Goal: Task Accomplishment & Management: Manage account settings

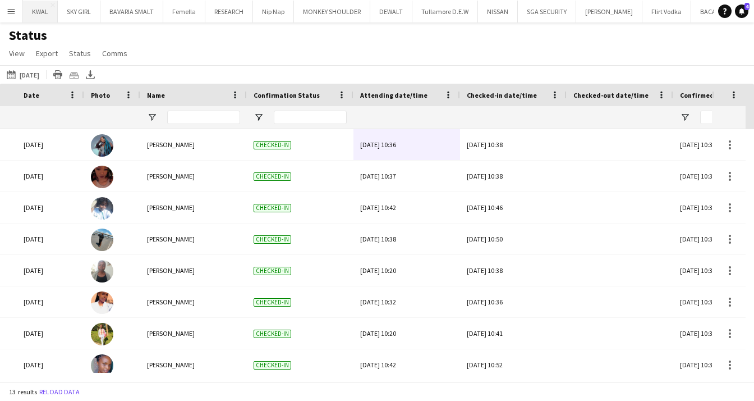
click at [20, 14] on button "Menu" at bounding box center [11, 11] width 22 height 22
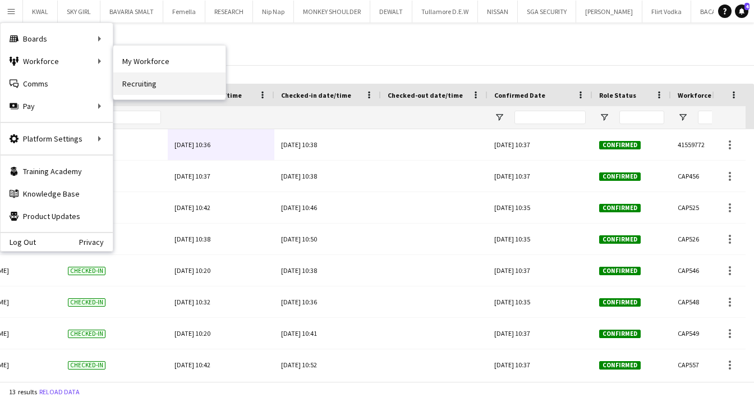
click at [139, 86] on link "Recruiting" at bounding box center [169, 83] width 112 height 22
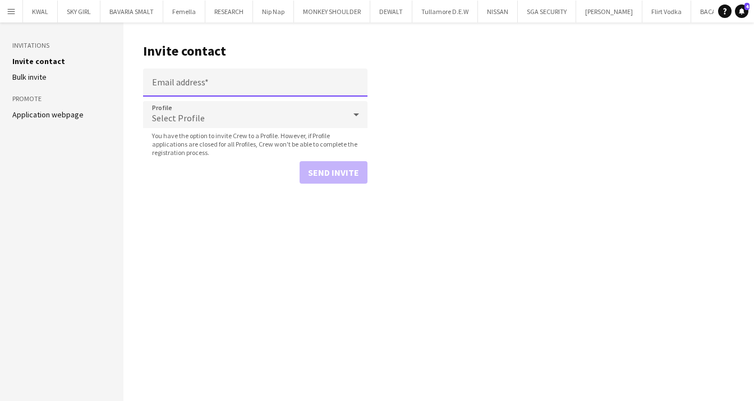
click at [192, 84] on input "Email address" at bounding box center [255, 82] width 225 height 28
type input "**********"
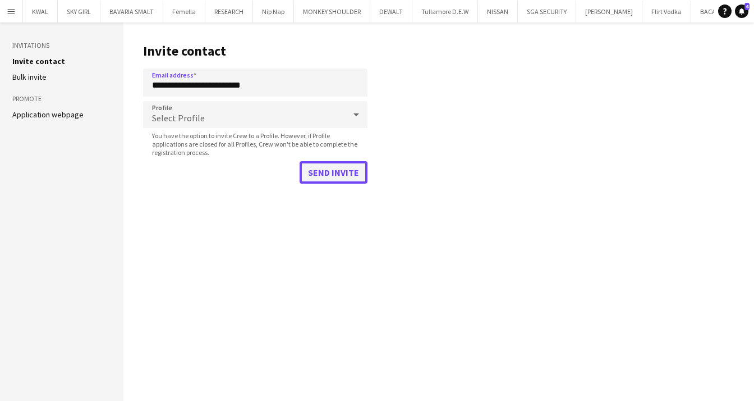
click at [324, 175] on button "Send invite" at bounding box center [334, 172] width 68 height 22
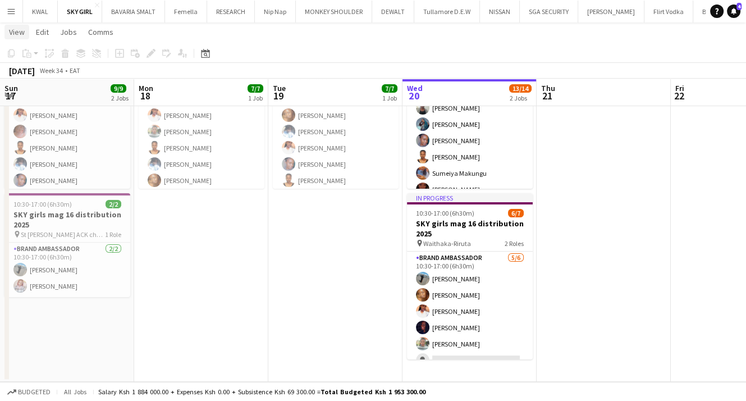
scroll to position [49, 0]
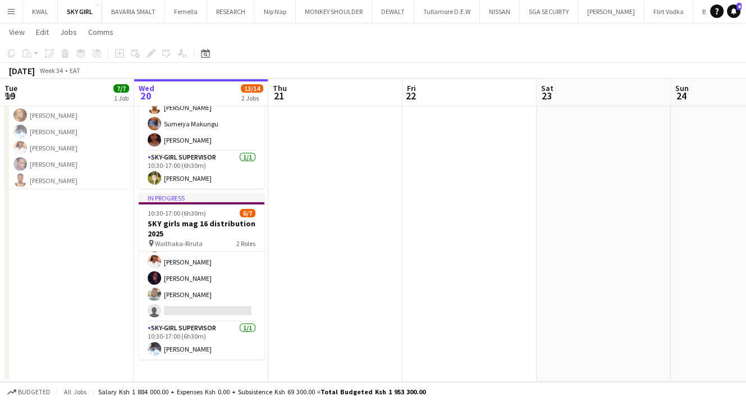
click at [7, 13] on app-icon "Menu" at bounding box center [11, 11] width 9 height 9
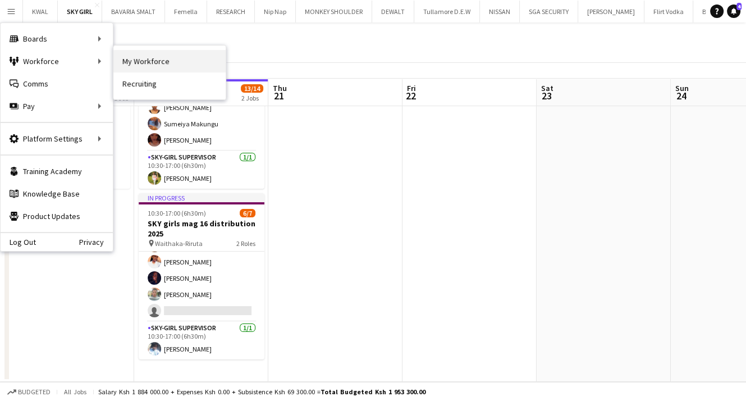
click at [138, 65] on link "My Workforce" at bounding box center [169, 61] width 112 height 22
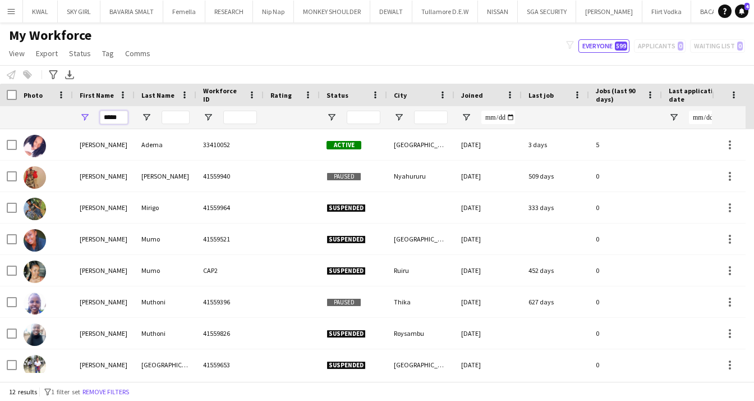
drag, startPoint x: 124, startPoint y: 117, endPoint x: 66, endPoint y: 113, distance: 57.9
click at [66, 113] on div "*****" at bounding box center [650, 117] width 1301 height 22
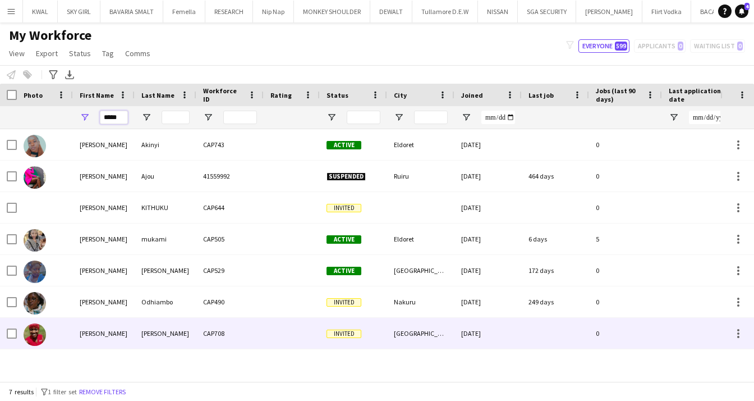
type input "*****"
click at [118, 341] on div "[PERSON_NAME]" at bounding box center [104, 333] width 62 height 31
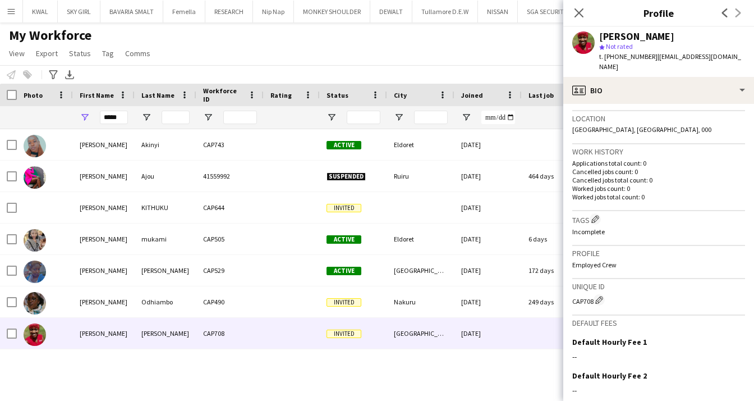
scroll to position [336, 0]
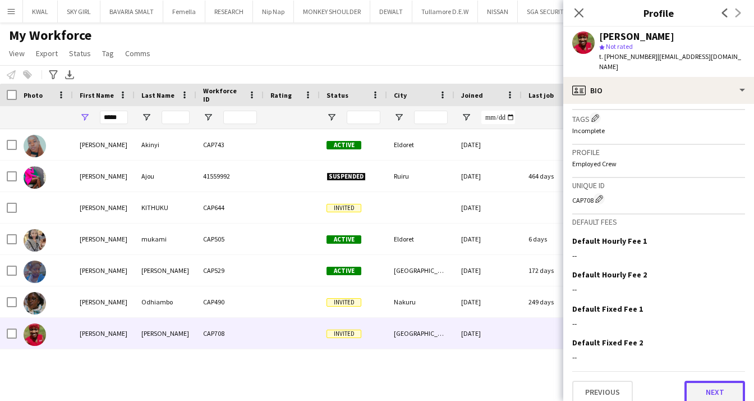
click at [698, 381] on button "Next" at bounding box center [715, 392] width 61 height 22
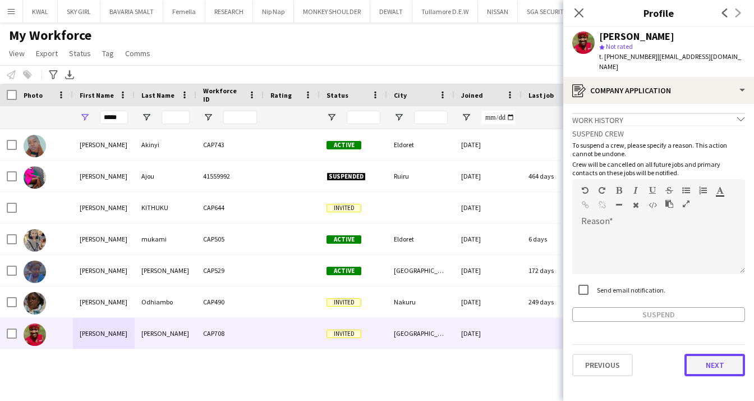
click at [707, 354] on button "Next" at bounding box center [715, 365] width 61 height 22
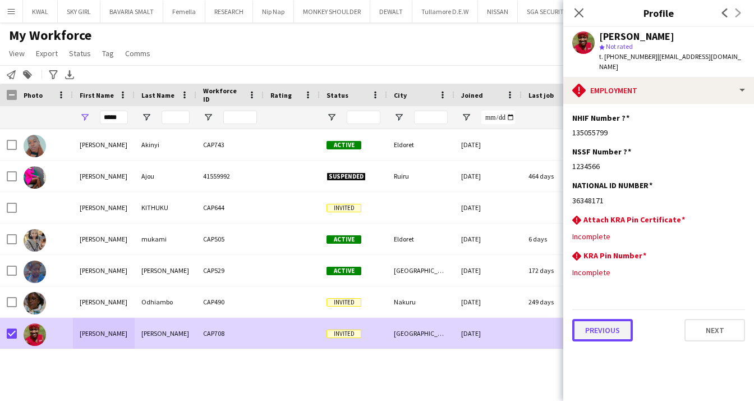
click at [601, 324] on button "Previous" at bounding box center [603, 330] width 61 height 22
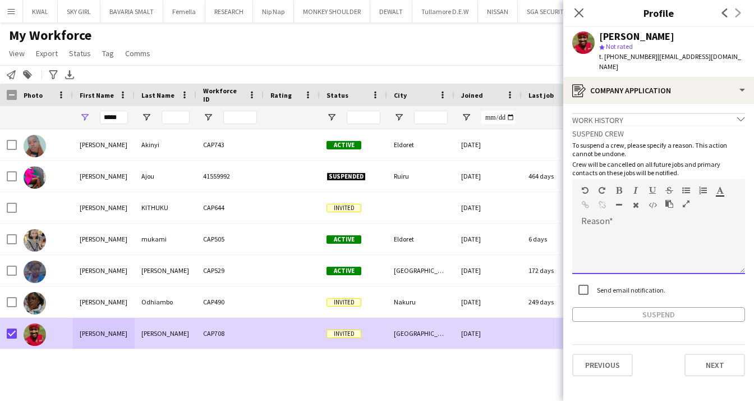
click at [624, 230] on div at bounding box center [659, 251] width 173 height 45
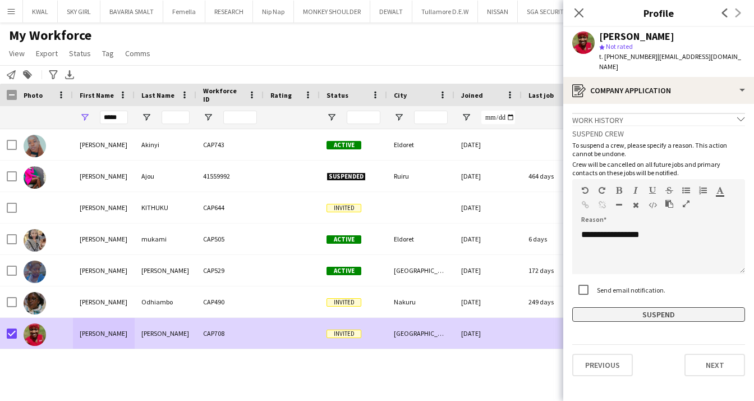
click at [656, 307] on button "Suspend" at bounding box center [659, 314] width 173 height 15
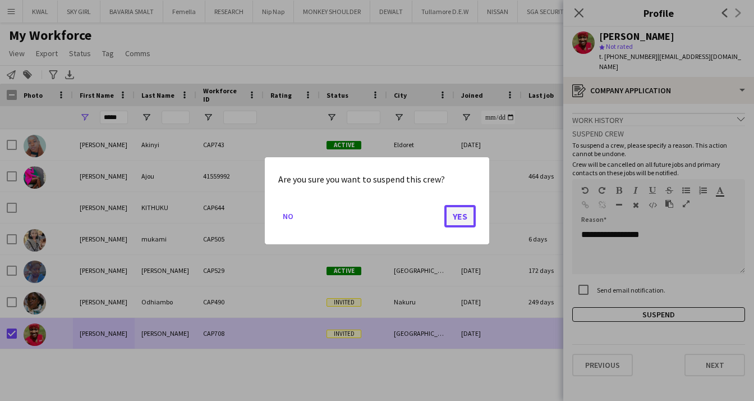
click at [458, 214] on button "Yes" at bounding box center [460, 215] width 31 height 22
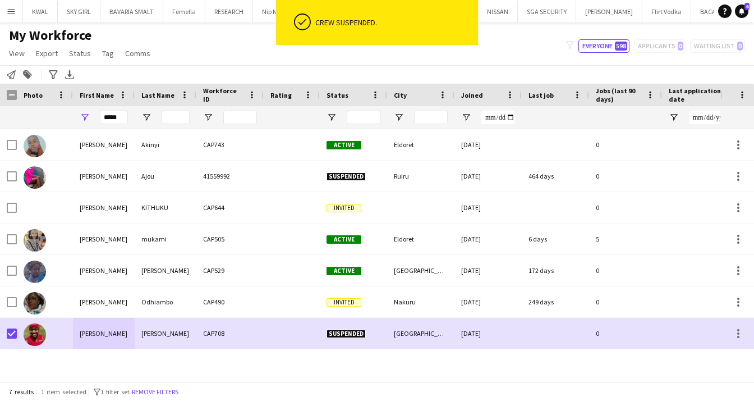
drag, startPoint x: 533, startPoint y: 52, endPoint x: 338, endPoint y: 42, distance: 195.0
click at [532, 53] on div "My Workforce View Views Default view Captivate Compliance workforce per brand N…" at bounding box center [377, 46] width 754 height 38
